Goal: Information Seeking & Learning: Learn about a topic

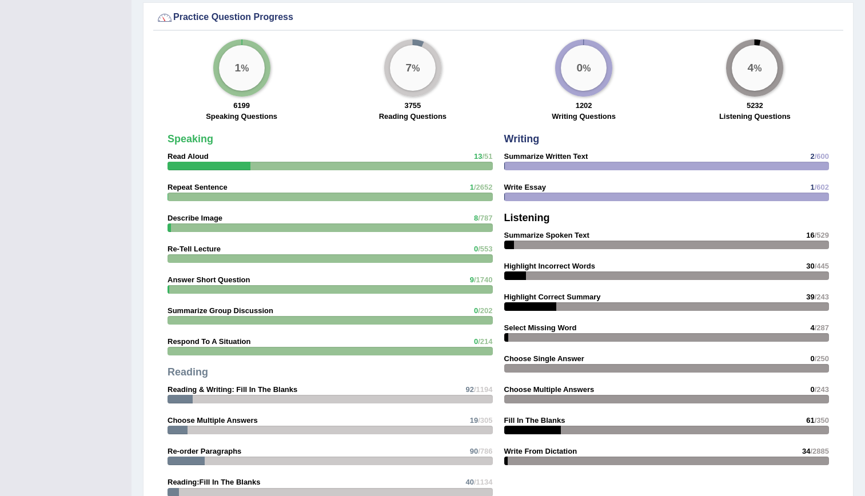
scroll to position [1476, 0]
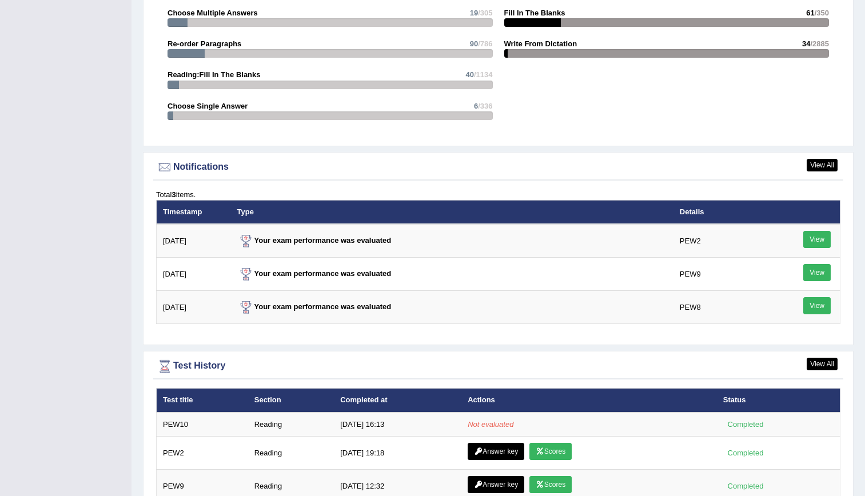
scroll to position [1341, 0]
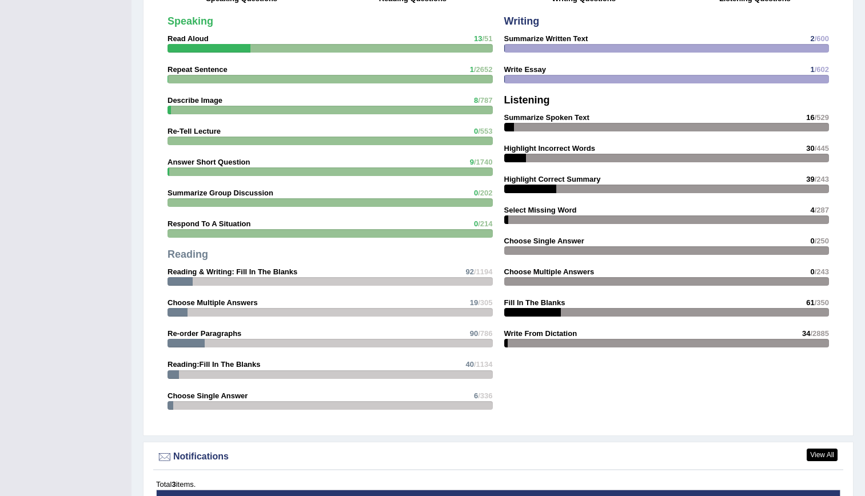
scroll to position [878, 0]
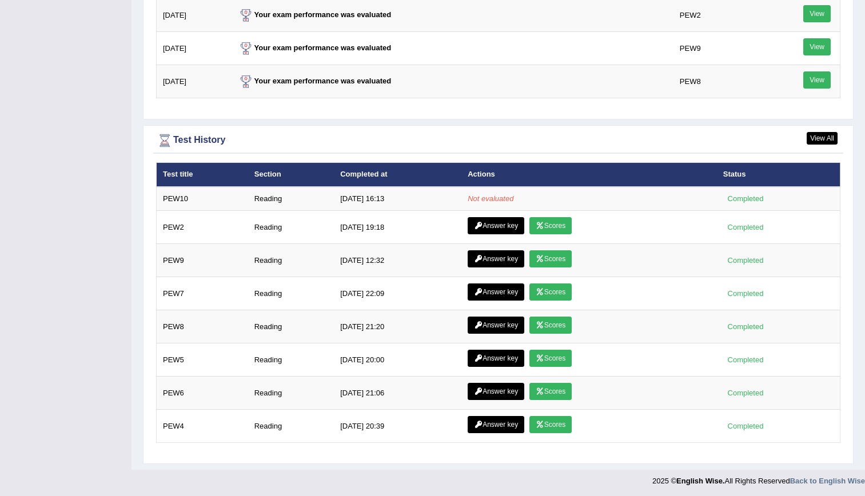
scroll to position [1476, 0]
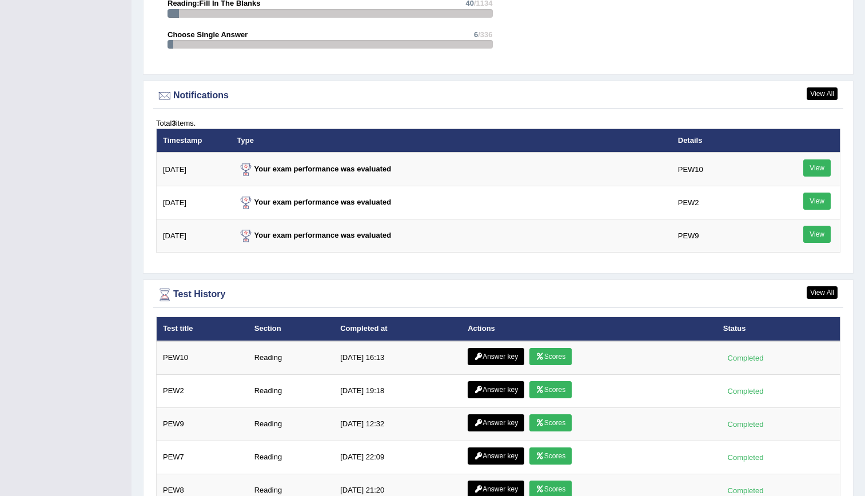
scroll to position [1329, 0]
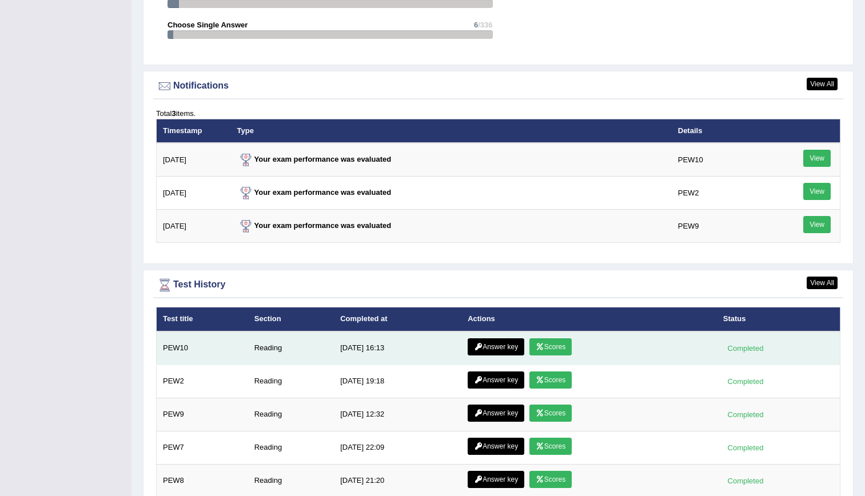
click at [533, 342] on link "Scores" at bounding box center [550, 346] width 42 height 17
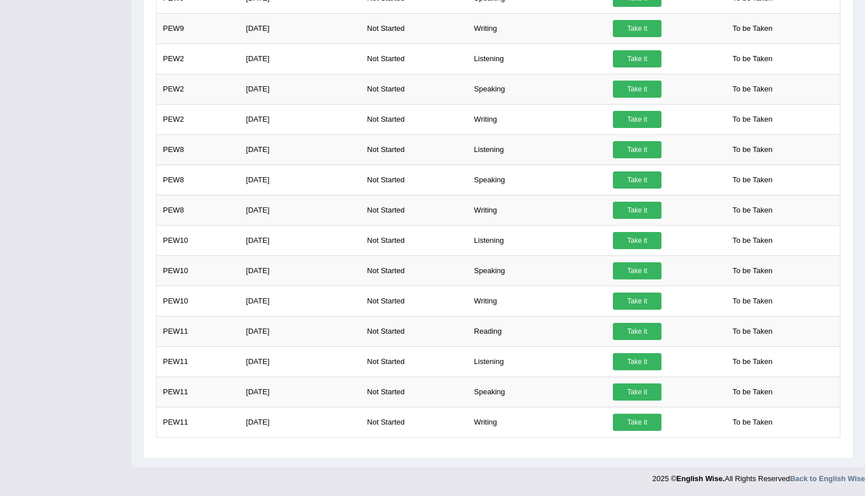
scroll to position [270, 0]
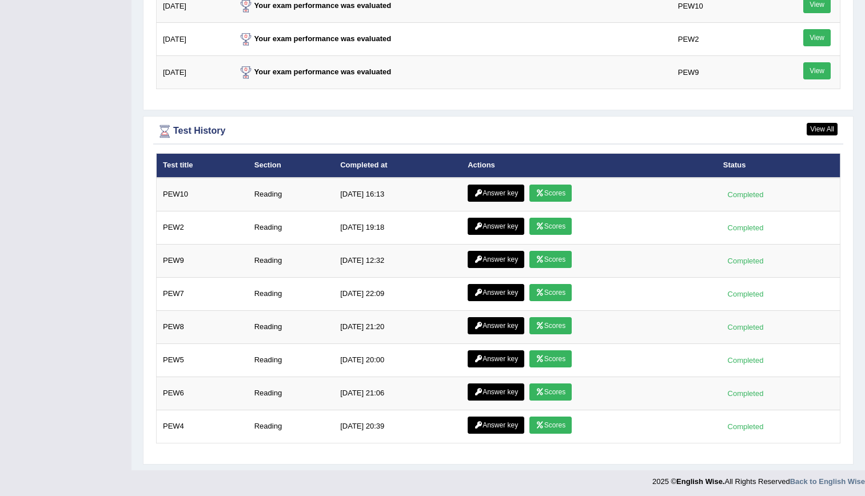
scroll to position [1485, 0]
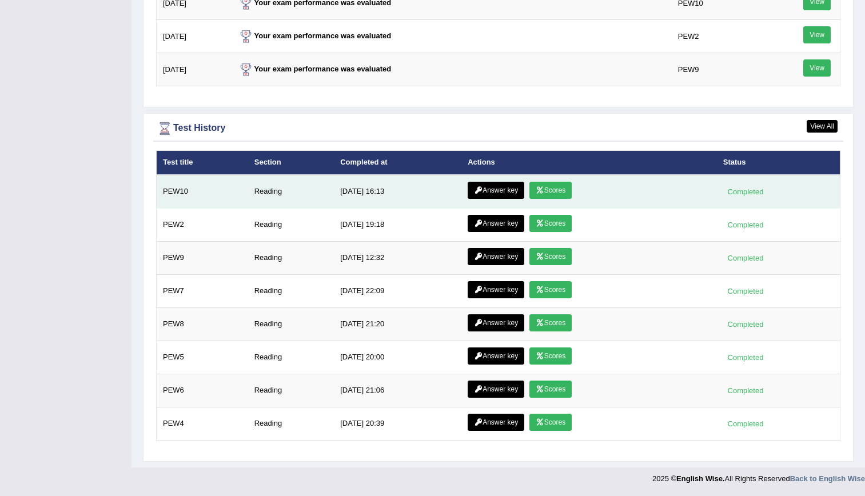
click at [490, 194] on link "Answer key" at bounding box center [496, 190] width 57 height 17
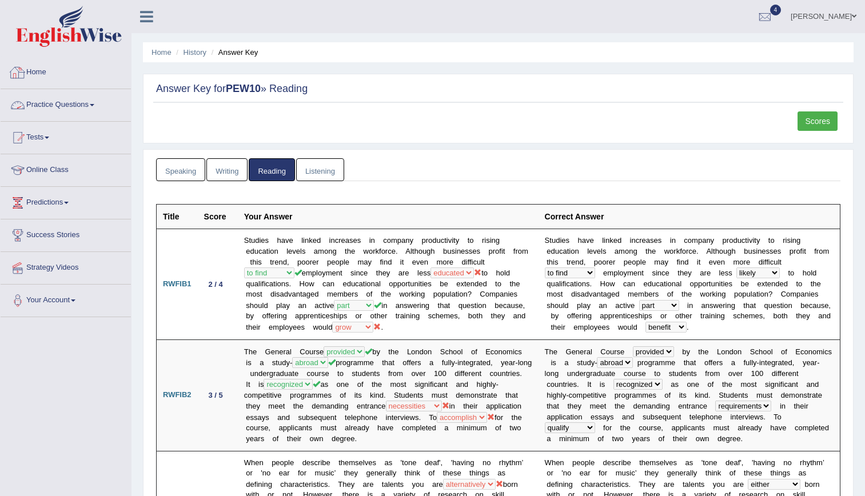
click at [46, 79] on link "Home" at bounding box center [66, 71] width 130 height 29
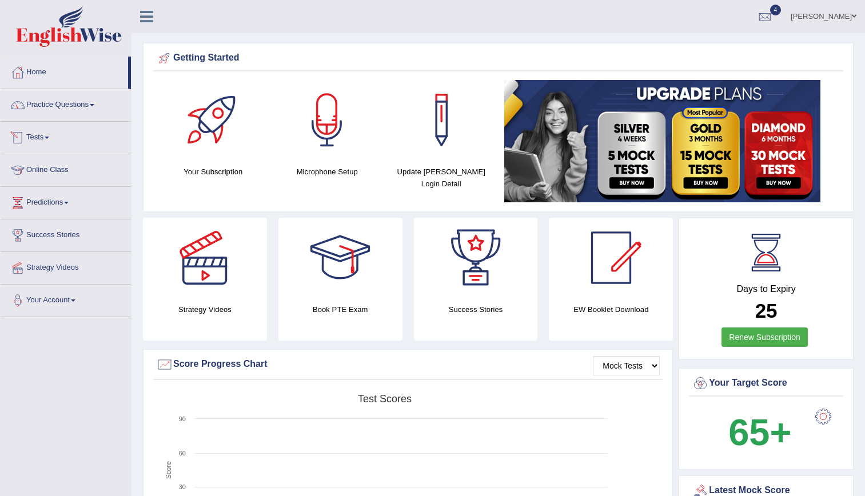
click at [30, 149] on link "Tests" at bounding box center [66, 136] width 130 height 29
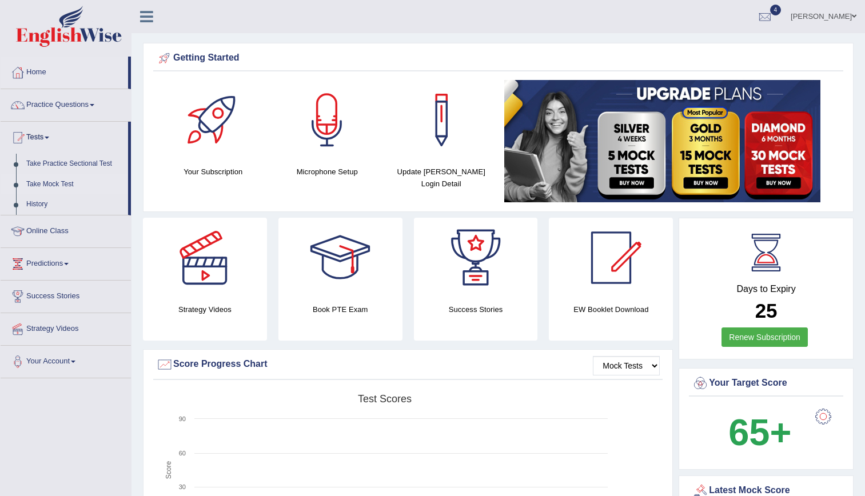
click at [49, 180] on link "Take Mock Test" at bounding box center [74, 184] width 107 height 21
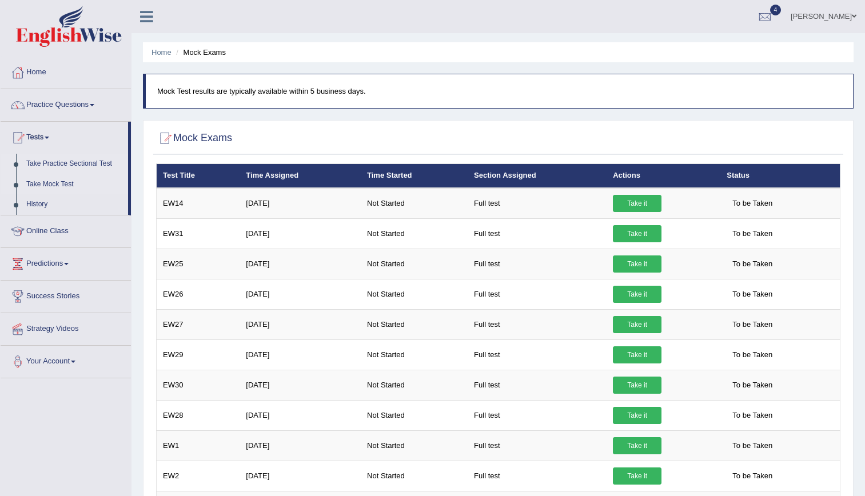
click at [47, 164] on link "Take Practice Sectional Test" at bounding box center [74, 164] width 107 height 21
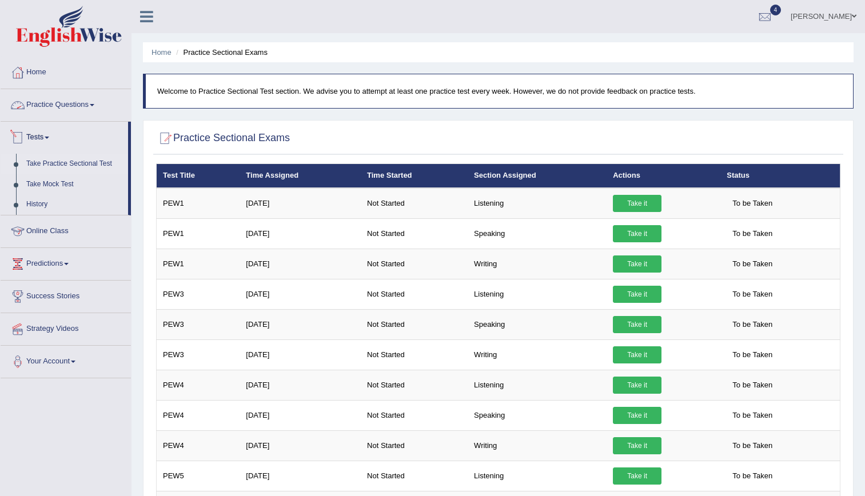
click at [64, 103] on link "Practice Questions" at bounding box center [66, 103] width 130 height 29
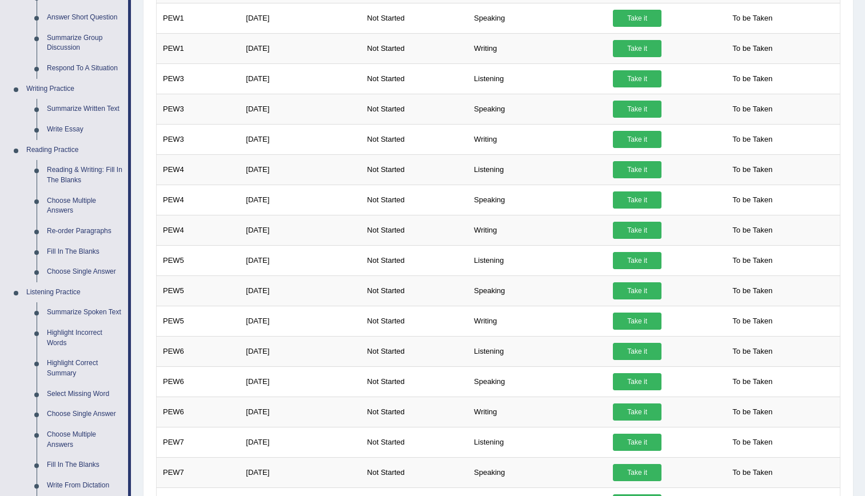
scroll to position [213, 0]
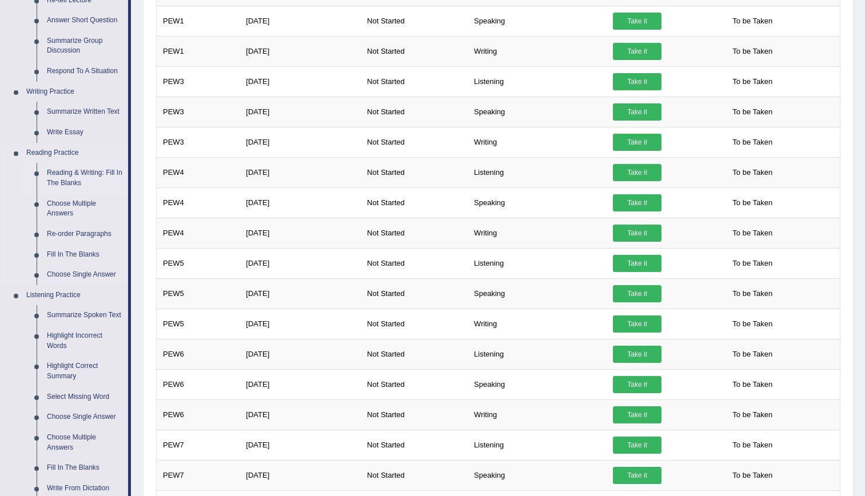
click at [97, 185] on link "Reading & Writing: Fill In The Blanks" at bounding box center [85, 178] width 86 height 30
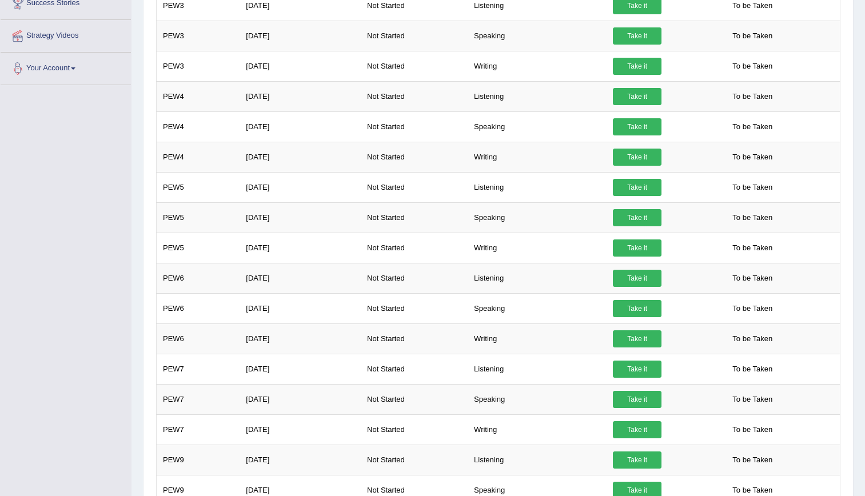
scroll to position [781, 0]
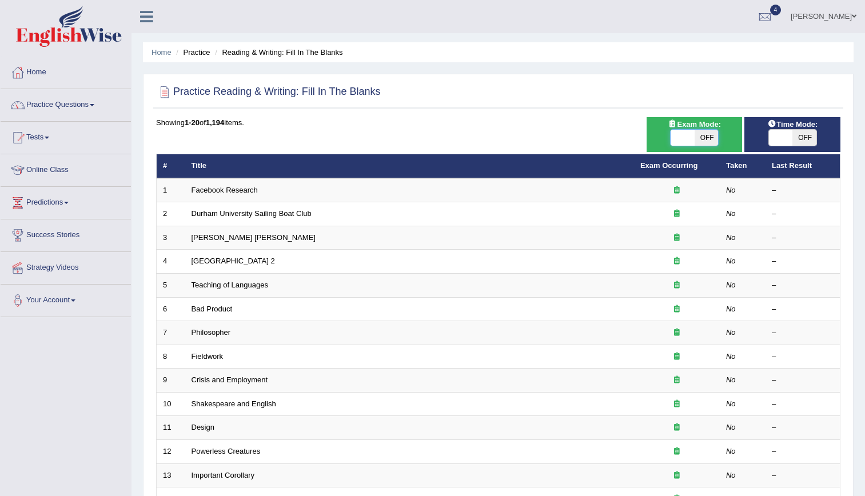
click at [686, 134] on span at bounding box center [683, 138] width 24 height 16
checkbox input "true"
click at [785, 136] on span at bounding box center [789, 138] width 24 height 16
checkbox input "true"
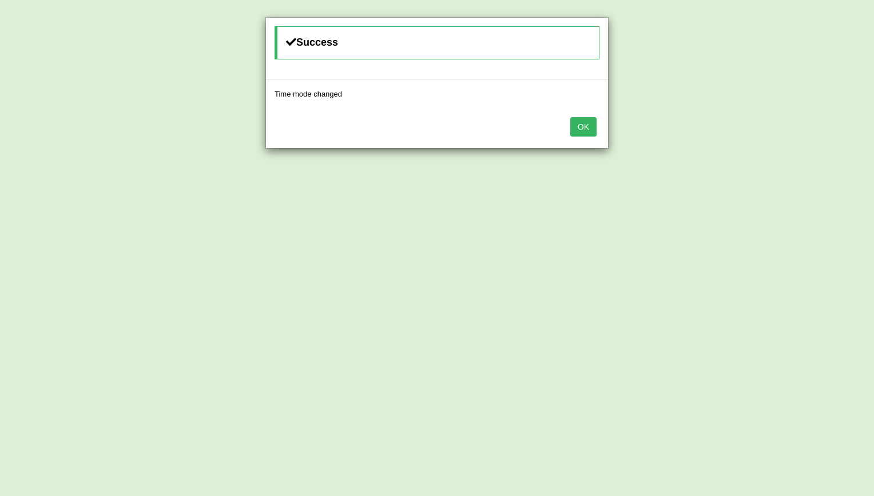
click at [573, 119] on button "OK" at bounding box center [583, 126] width 26 height 19
click at [573, 119] on button "OK" at bounding box center [574, 126] width 26 height 19
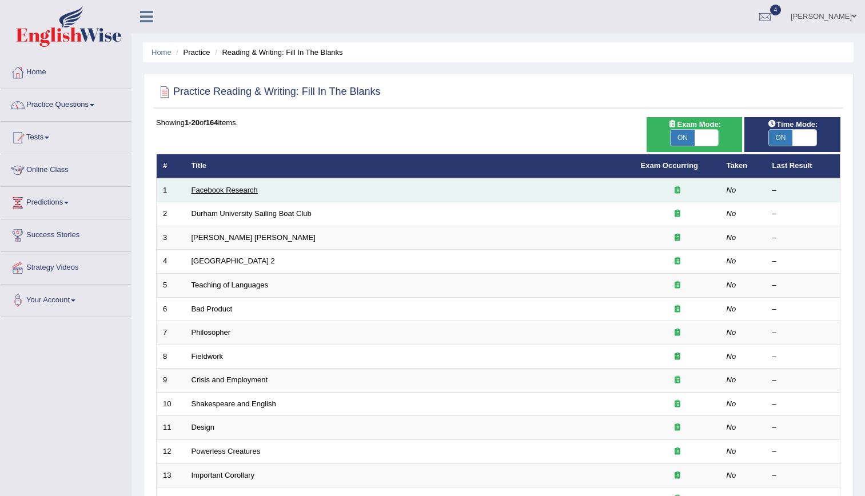
click at [220, 189] on link "Facebook Research" at bounding box center [225, 190] width 66 height 9
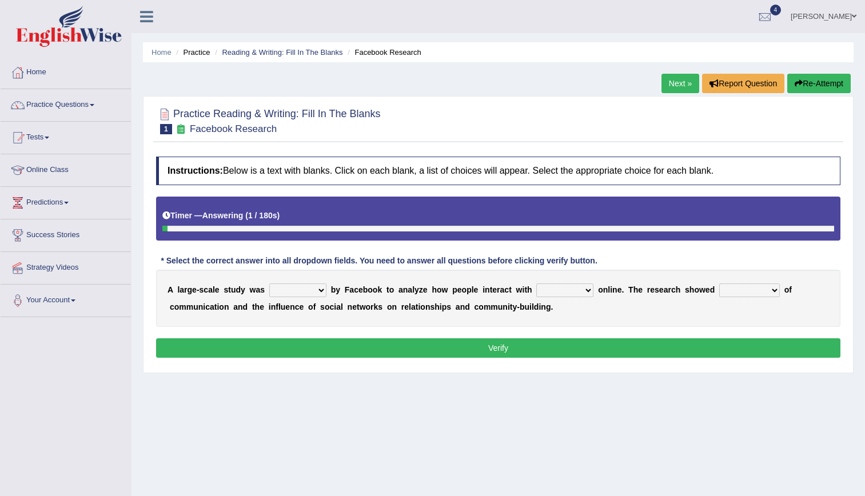
click at [294, 288] on select "surveyed had asked made" at bounding box center [297, 291] width 57 height 14
select select "surveyed"
click at [269, 284] on select "surveyed had asked made" at bounding box center [297, 291] width 57 height 14
click at [536, 286] on select "together all each other another" at bounding box center [564, 291] width 57 height 14
select select "each other"
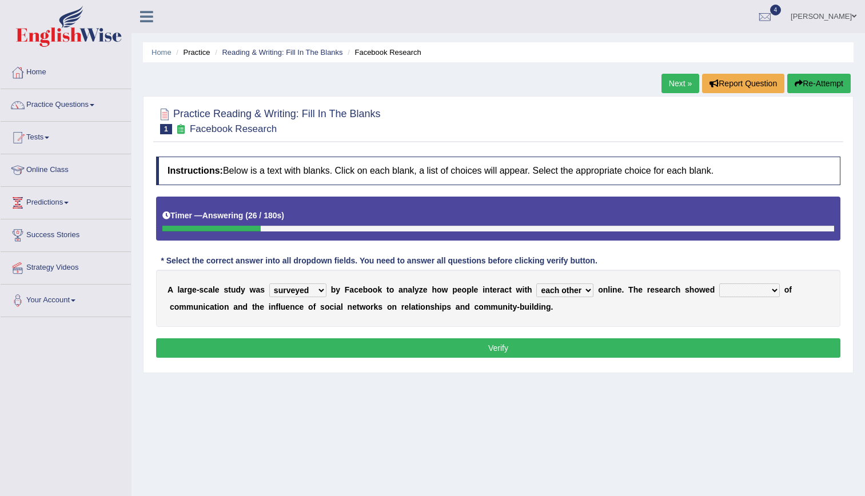
click at [536, 284] on select "together all each other another" at bounding box center [564, 291] width 57 height 14
click at [737, 294] on select "advantages standards fellowships patterns" at bounding box center [749, 291] width 61 height 14
select select "advantages"
click at [719, 284] on select "advantages standards fellowships patterns" at bounding box center [749, 291] width 61 height 14
click at [655, 347] on button "Verify" at bounding box center [498, 347] width 684 height 19
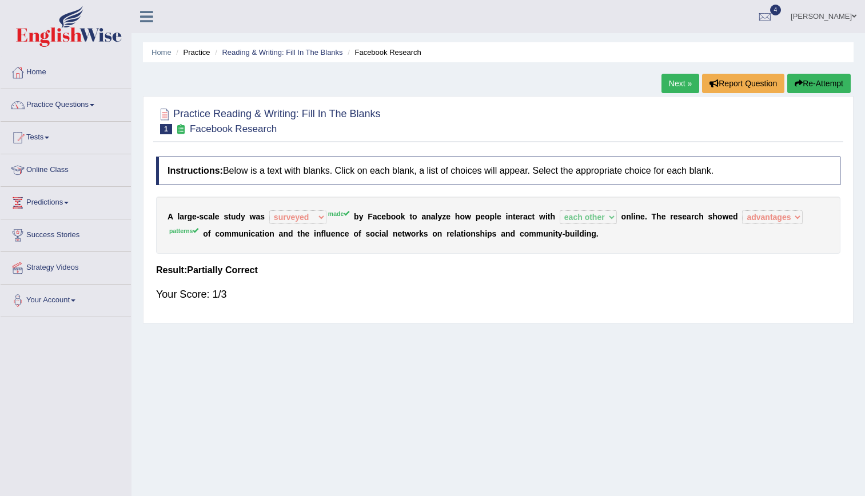
click at [676, 86] on link "Next »" at bounding box center [681, 83] width 38 height 19
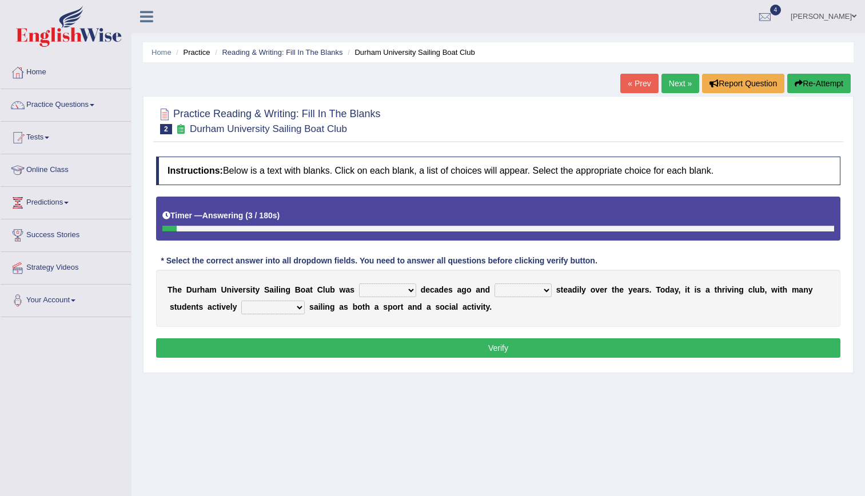
click at [360, 286] on select "found fund founded find" at bounding box center [387, 291] width 57 height 14
select select "found"
click at [359, 284] on select "found fund founded find" at bounding box center [387, 291] width 57 height 14
click at [499, 286] on select "grow growing has grown grown" at bounding box center [523, 291] width 57 height 14
select select "has grown"
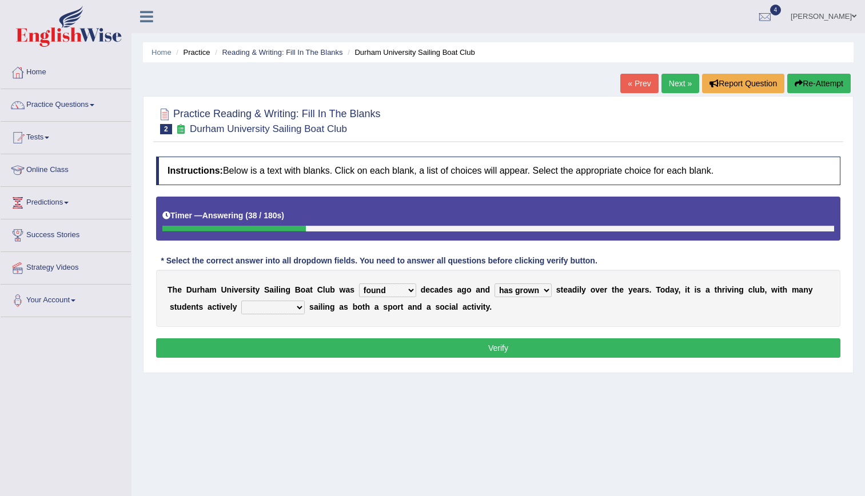
click at [495, 284] on select "grow growing has grown grown" at bounding box center [523, 291] width 57 height 14
click at [241, 307] on select "enjoy enjoyed are enjoying enjoying" at bounding box center [272, 308] width 63 height 14
select select "are enjoying"
click at [241, 301] on select "enjoy enjoyed are enjoying enjoying" at bounding box center [272, 308] width 63 height 14
click at [269, 356] on button "Verify" at bounding box center [498, 347] width 684 height 19
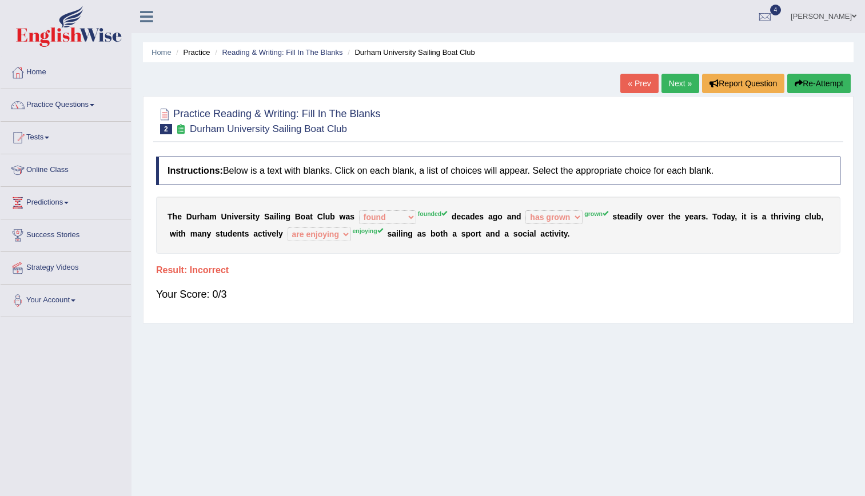
click at [681, 79] on link "Next »" at bounding box center [681, 83] width 38 height 19
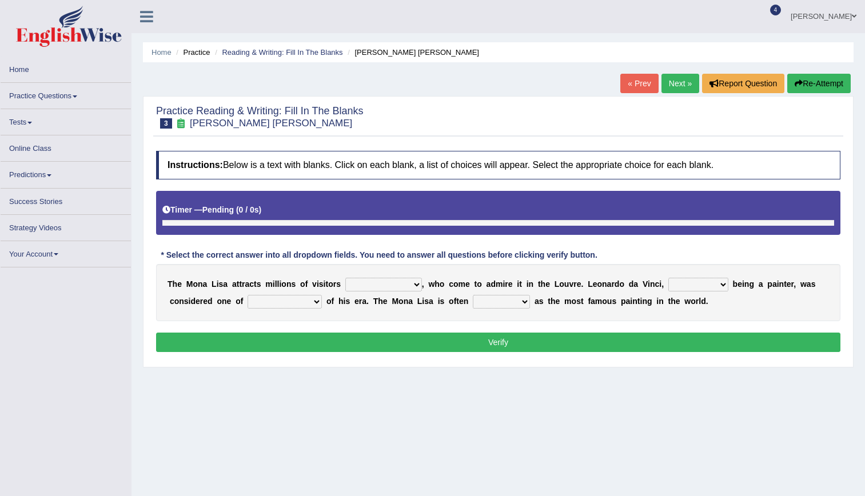
click at [393, 279] on select "around the year the all year all year round per year" at bounding box center [383, 285] width 77 height 14
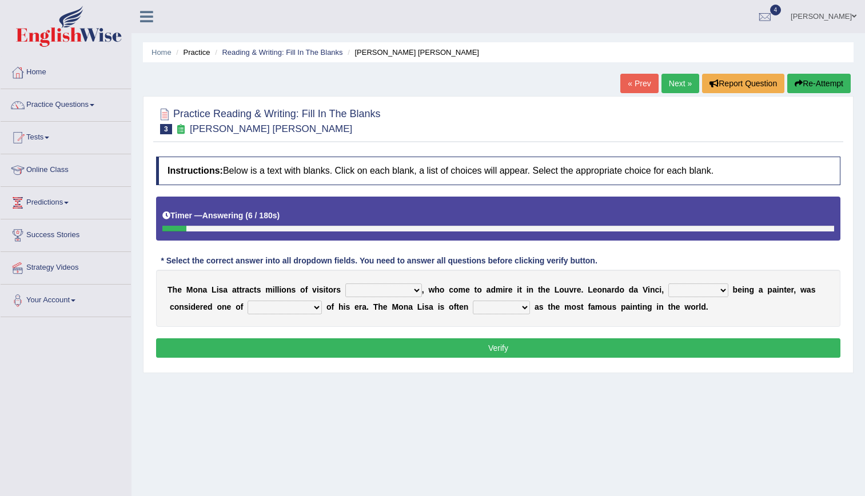
select select "per year"
click at [345, 284] on select "around the year the all year all year round per year" at bounding box center [383, 291] width 77 height 14
click at [668, 287] on select "rather than as much as as well as as long as" at bounding box center [698, 291] width 60 height 14
select select "as long as"
click at [668, 284] on select "rather than as much as as well as as long as" at bounding box center [698, 291] width 60 height 14
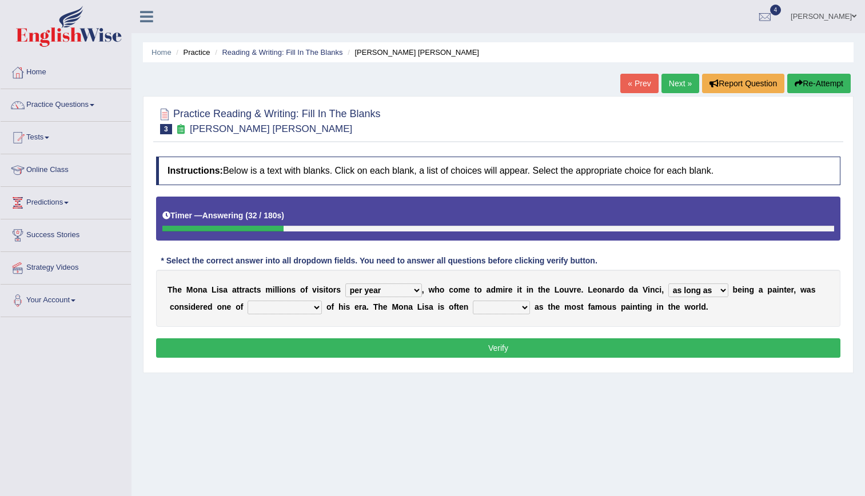
click at [248, 310] on select "better artists artist the better artist the best artists" at bounding box center [285, 308] width 74 height 14
select select "the best artists"
click at [248, 301] on select "better artists artist the better artist the best artists" at bounding box center [285, 308] width 74 height 14
click at [473, 305] on select "classified suggested predicted described" at bounding box center [501, 308] width 57 height 14
select select "classified"
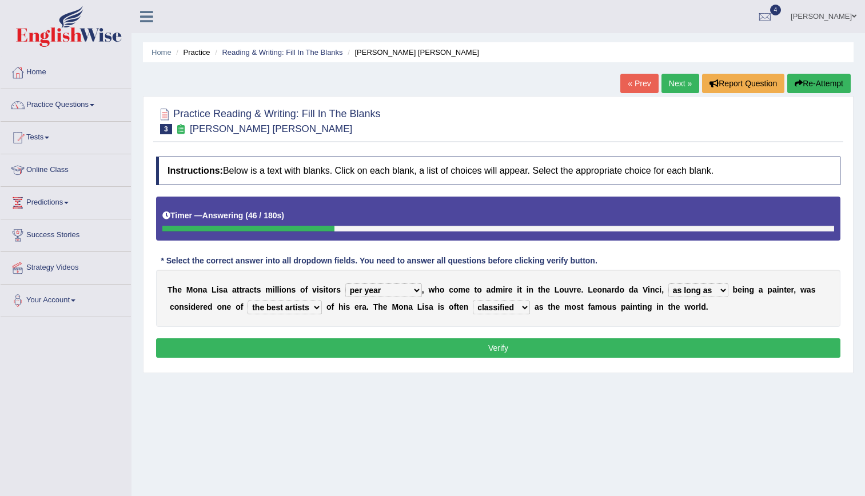
click at [473, 301] on select "classified suggested predicted described" at bounding box center [501, 308] width 57 height 14
click at [455, 344] on button "Verify" at bounding box center [498, 347] width 684 height 19
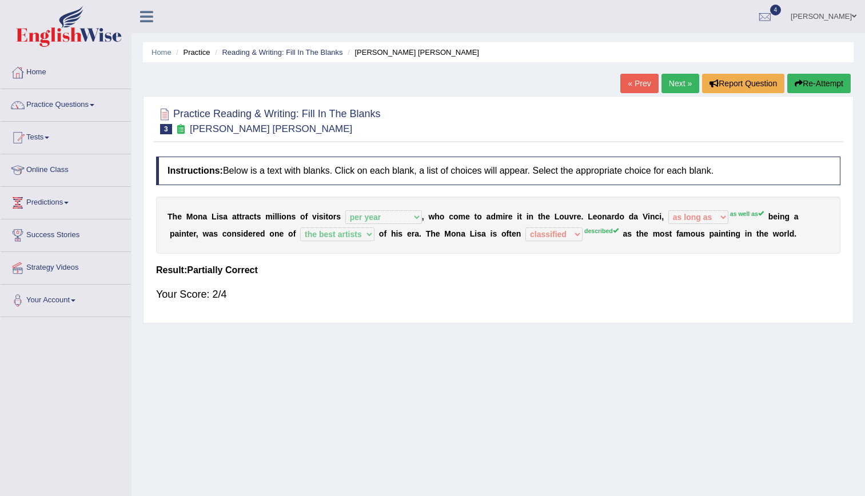
click at [671, 85] on link "Next »" at bounding box center [681, 83] width 38 height 19
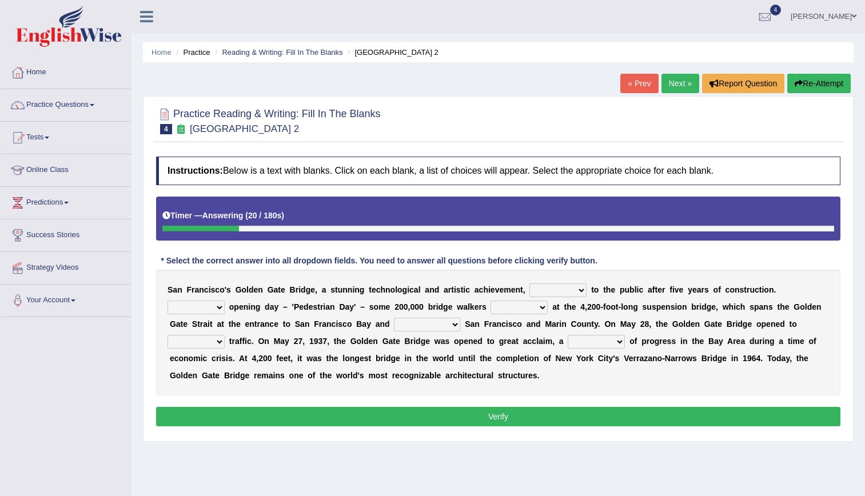
click at [553, 293] on select "opens closes appears equals" at bounding box center [557, 291] width 57 height 14
select select "opens"
click at [529, 284] on select "opens closes appears equals" at bounding box center [557, 291] width 57 height 14
click at [766, 282] on div "S a n F r a n c i s c o ' s G o l d e n G a t e B r i d g e , a s t u n n i n g…" at bounding box center [498, 333] width 684 height 126
click at [225, 301] on select "On During Since When" at bounding box center [196, 308] width 57 height 14
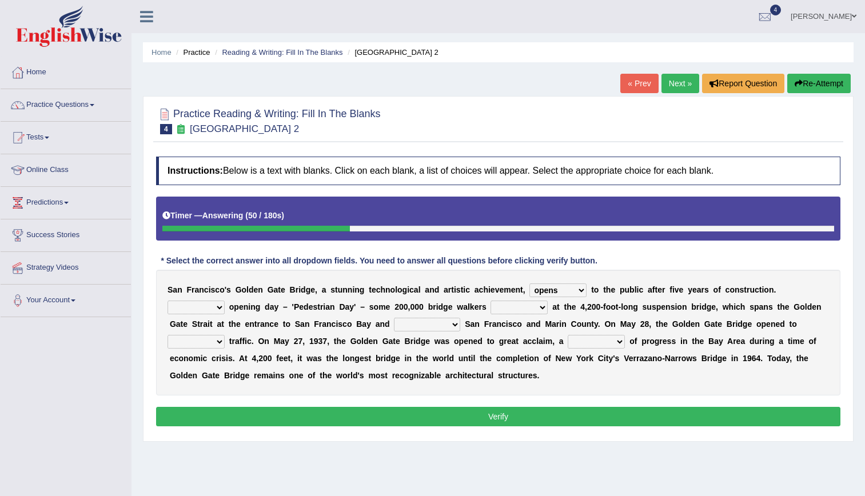
select select "During"
click at [225, 301] on select "On During Since When" at bounding box center [196, 308] width 57 height 14
click at [491, 314] on select "stationed looked marveled laughed" at bounding box center [519, 308] width 57 height 14
select select "stationed"
click at [491, 301] on select "stationed looked marveled laughed" at bounding box center [519, 308] width 57 height 14
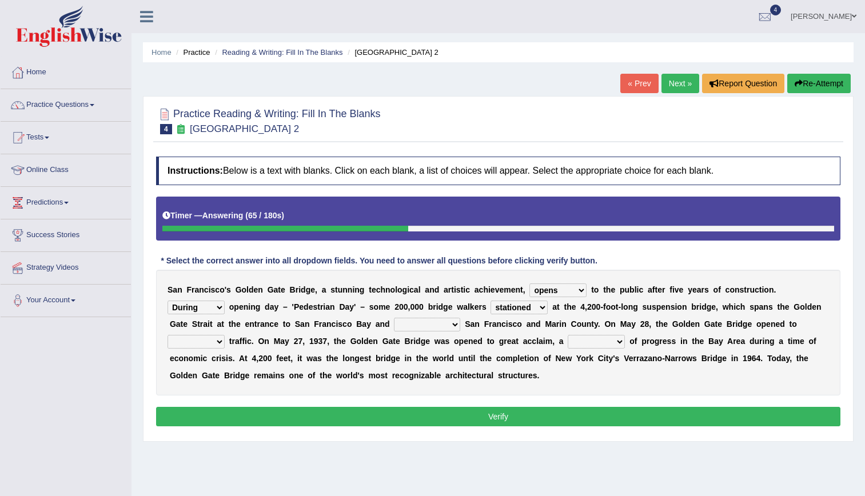
click at [394, 328] on select "separates connects channels differentiates" at bounding box center [427, 325] width 66 height 14
click at [394, 318] on select "separates connects channels differentiates" at bounding box center [427, 325] width 66 height 14
click at [394, 324] on select "separates connects channels differentiates" at bounding box center [427, 325] width 66 height 14
select select "channels"
click at [394, 318] on select "separates connects channels differentiates" at bounding box center [427, 325] width 66 height 14
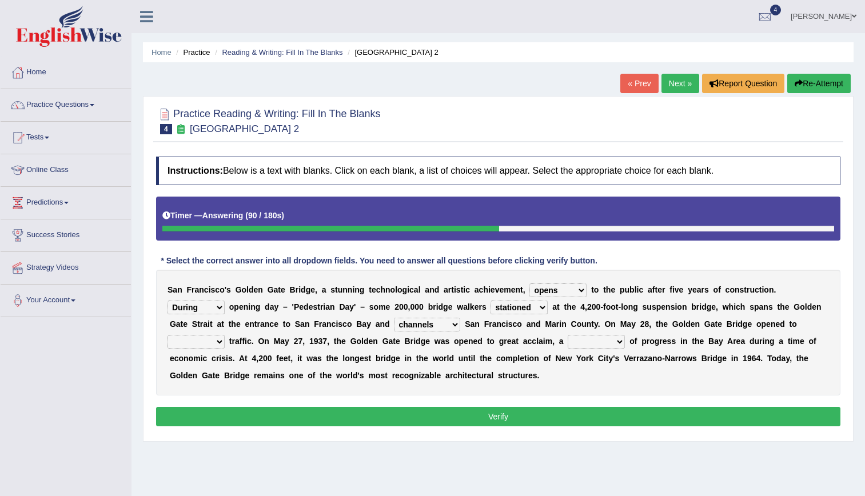
click at [225, 335] on select "aquatic vehicular airborne watertight" at bounding box center [196, 342] width 57 height 14
select select "vehicular"
click at [225, 335] on select "aquatic vehicular airborne watertight" at bounding box center [196, 342] width 57 height 14
click at [568, 340] on select "denial symbol technique yield" at bounding box center [596, 342] width 57 height 14
select select "symbol"
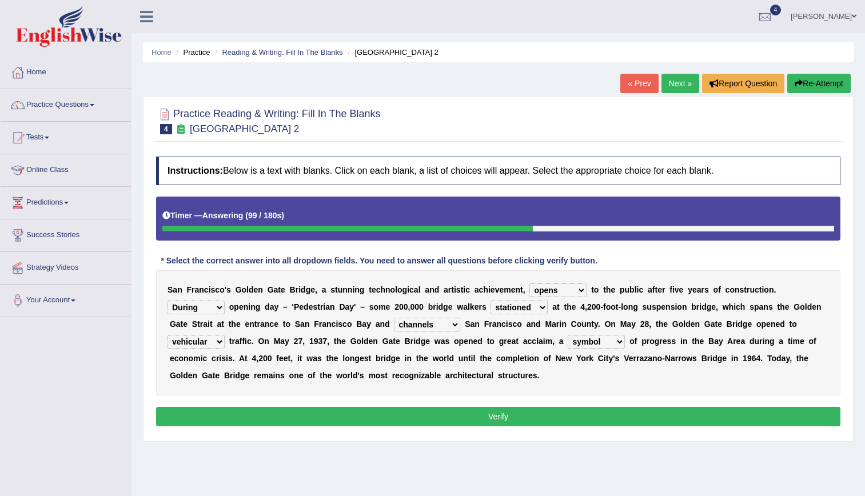
click at [568, 335] on select "denial symbol technique yield" at bounding box center [596, 342] width 57 height 14
click at [433, 409] on button "Verify" at bounding box center [498, 416] width 684 height 19
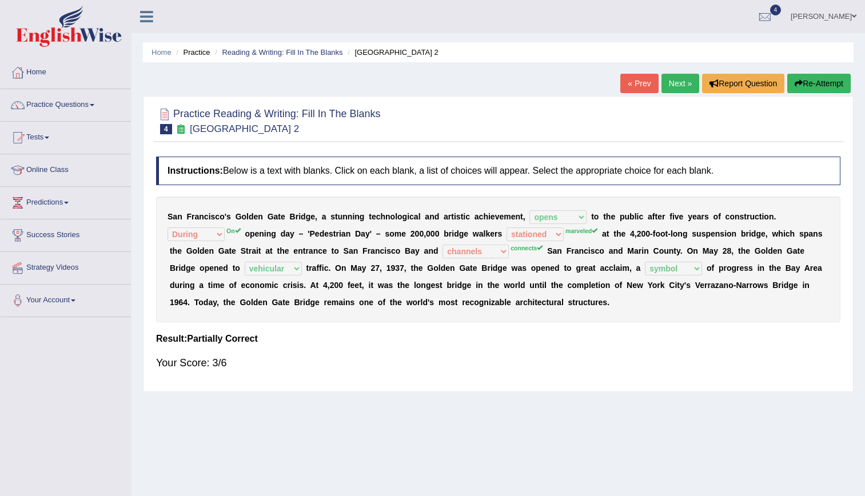
click at [688, 84] on link "Next »" at bounding box center [681, 83] width 38 height 19
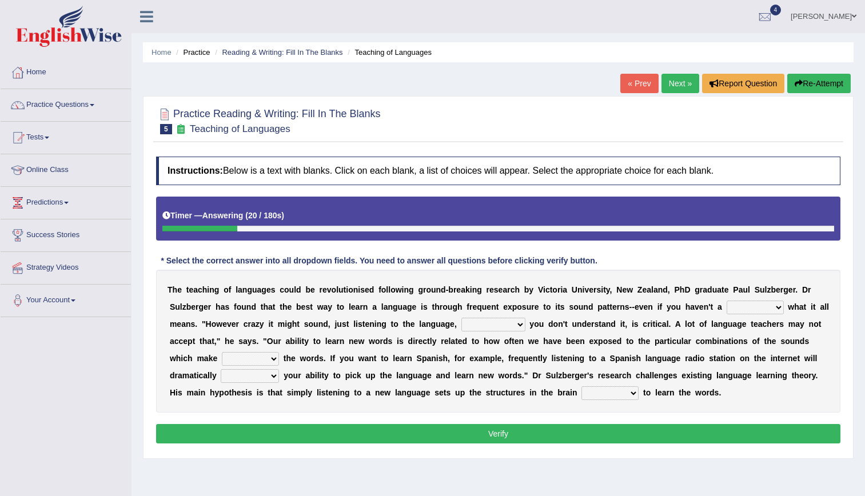
click at [727, 308] on select "dew claw clue due" at bounding box center [755, 308] width 57 height 14
select select "clue"
click at [727, 301] on select "dew claw clue due" at bounding box center [755, 308] width 57 height 14
click at [461, 321] on select "but also all together even though if so" at bounding box center [493, 325] width 64 height 14
select select "even though"
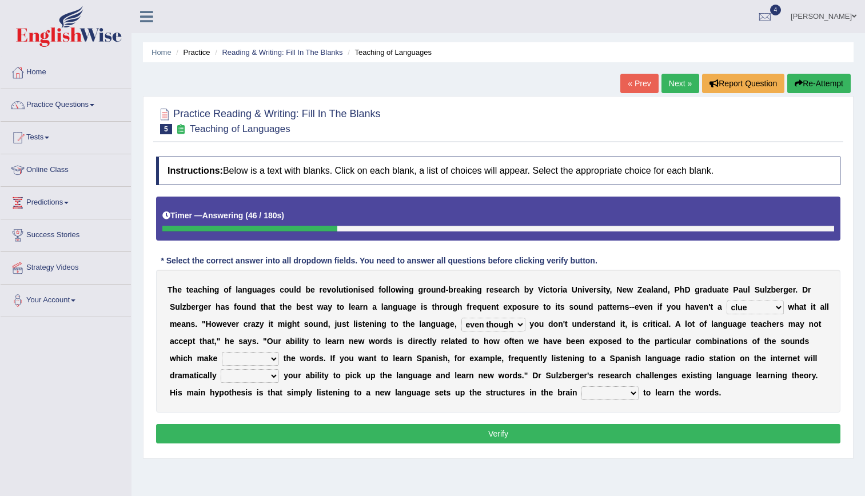
click at [461, 318] on select "but also all together even though if so" at bounding box center [493, 325] width 64 height 14
click at [279, 352] on select "down up of on" at bounding box center [250, 359] width 57 height 14
select select "on"
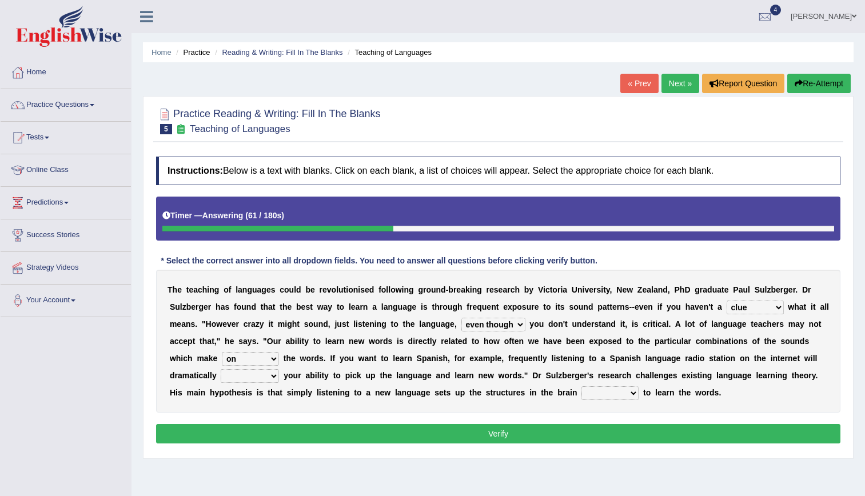
click at [279, 352] on select "down up of on" at bounding box center [250, 359] width 57 height 14
click at [279, 369] on select "evaluate exaggerate describe boost" at bounding box center [250, 376] width 58 height 14
select select "boost"
click at [279, 369] on select "evaluate exaggerate describe boost" at bounding box center [250, 376] width 58 height 14
click at [581, 397] on select "requiring required directed to require" at bounding box center [609, 394] width 57 height 14
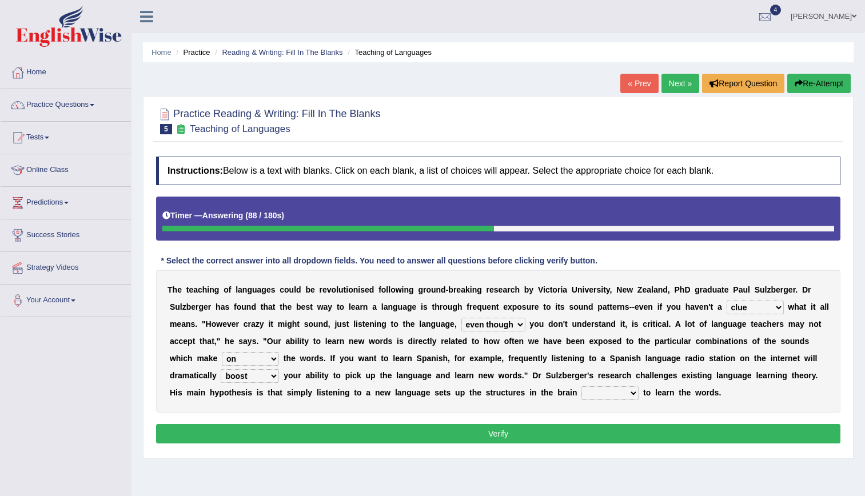
select select "required"
click at [581, 387] on select "requiring required directed to require" at bounding box center [609, 394] width 57 height 14
click at [581, 391] on select "requiring required directed to require" at bounding box center [609, 394] width 57 height 14
click at [425, 429] on button "Verify" at bounding box center [498, 433] width 684 height 19
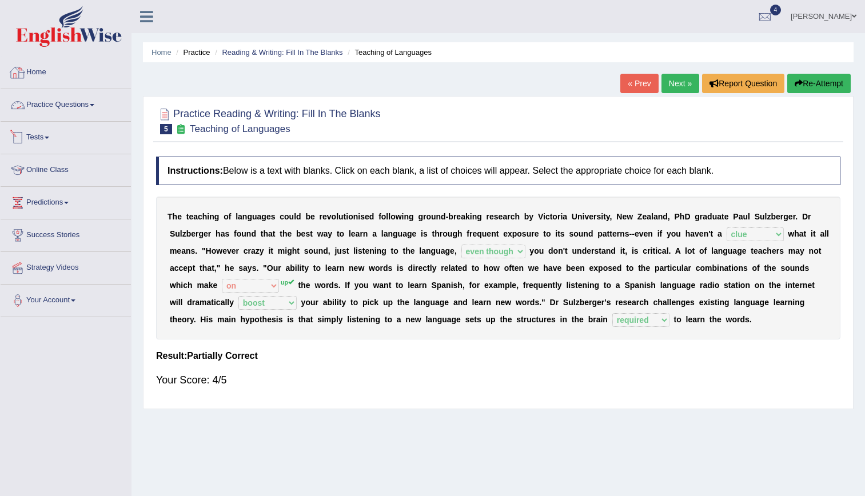
click at [42, 131] on link "Tests" at bounding box center [66, 136] width 130 height 29
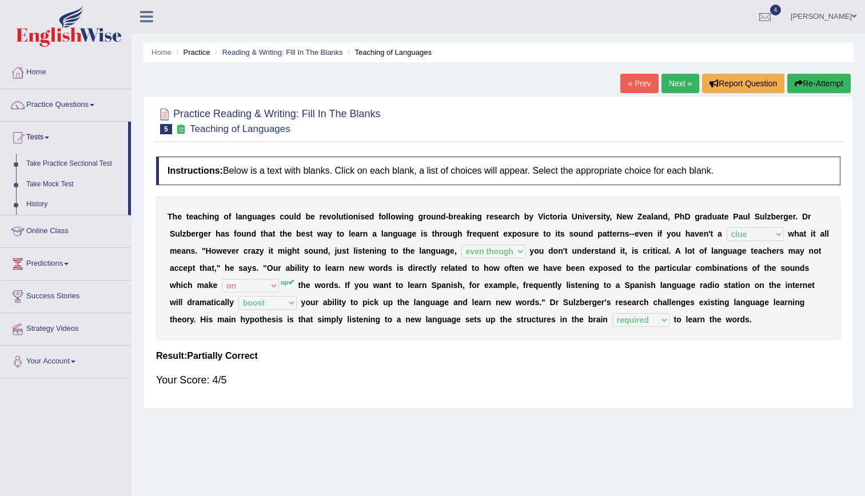
click at [672, 83] on link "Next »" at bounding box center [681, 83] width 38 height 19
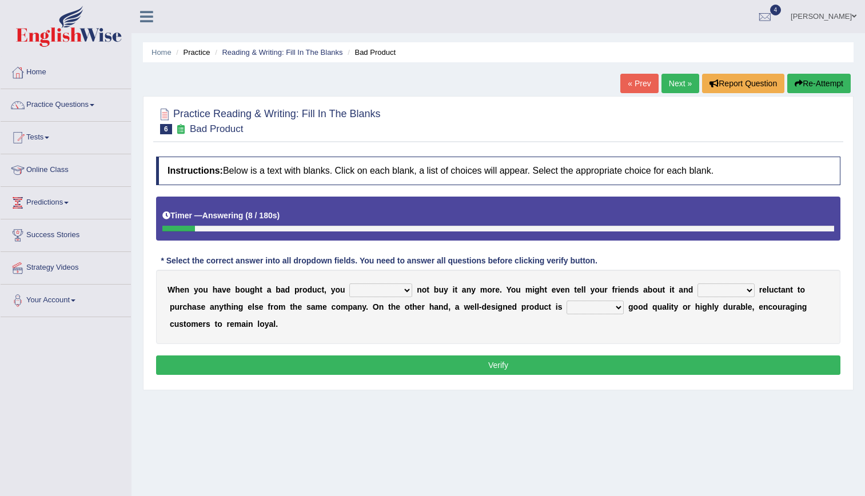
click at [354, 293] on select "would have should have should" at bounding box center [380, 291] width 63 height 14
select select "would"
click at [349, 284] on select "would have should have should" at bounding box center [380, 291] width 63 height 14
click at [698, 286] on select "is are be being" at bounding box center [726, 291] width 57 height 14
select select "being"
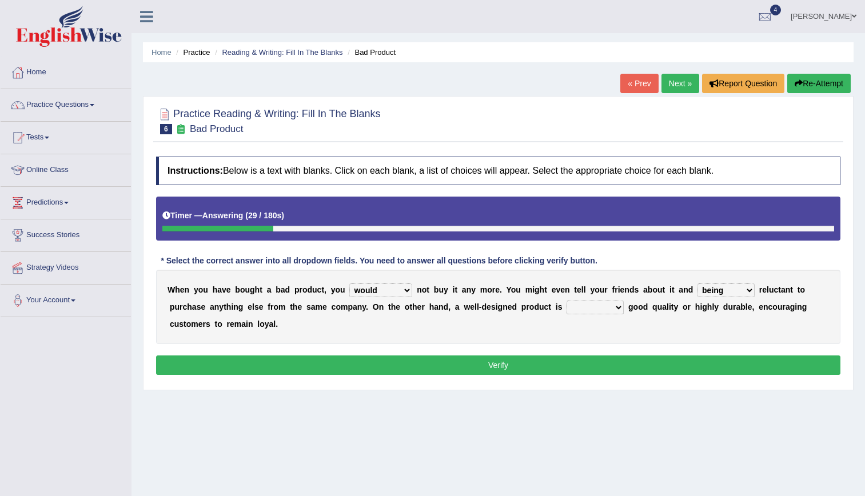
click at [698, 284] on select "is are be being" at bounding box center [726, 291] width 57 height 14
click at [567, 309] on select "both also neither either" at bounding box center [595, 308] width 57 height 14
select select "both"
click at [567, 301] on select "both also neither either" at bounding box center [595, 308] width 57 height 14
click at [526, 364] on button "Verify" at bounding box center [498, 365] width 684 height 19
